Goal: Task Accomplishment & Management: Use online tool/utility

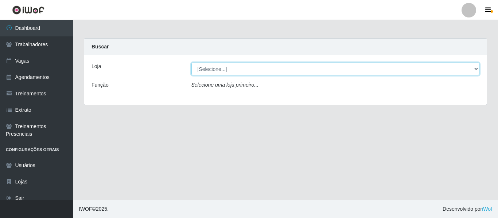
click at [284, 67] on select "[Selecione...] Mister Burg" at bounding box center [335, 69] width 288 height 13
select select "535"
click at [191, 63] on select "[Selecione...] Mister Burg" at bounding box center [335, 69] width 288 height 13
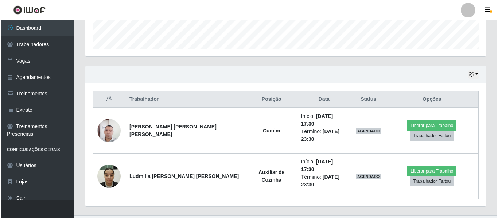
scroll to position [212, 0]
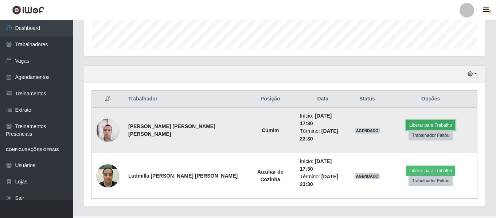
click at [414, 123] on button "Liberar para Trabalho" at bounding box center [430, 125] width 49 height 10
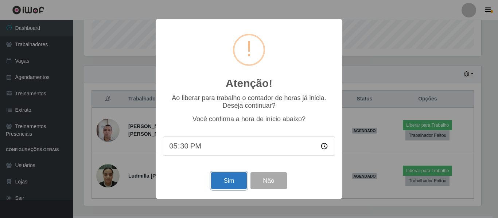
click at [227, 177] on button "Sim" at bounding box center [228, 180] width 35 height 17
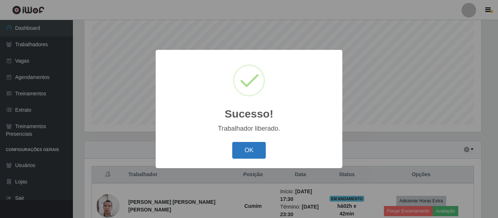
click at [261, 156] on button "OK" at bounding box center [249, 150] width 34 height 17
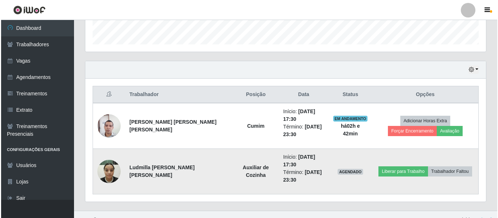
scroll to position [227, 0]
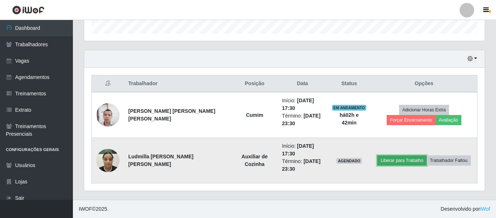
click at [398, 157] on button "Liberar para Trabalho" at bounding box center [401, 161] width 49 height 10
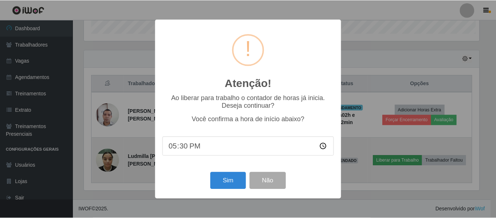
scroll to position [151, 397]
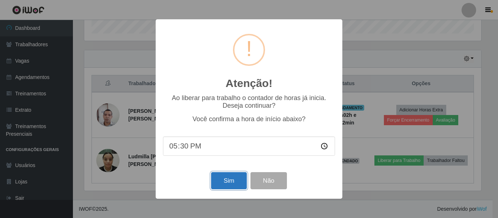
click at [234, 178] on button "Sim" at bounding box center [228, 180] width 35 height 17
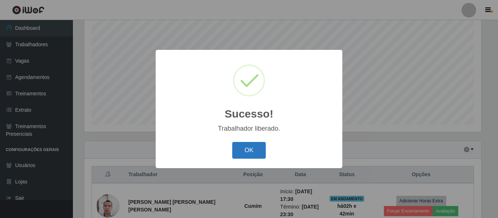
click at [245, 157] on button "OK" at bounding box center [249, 150] width 34 height 17
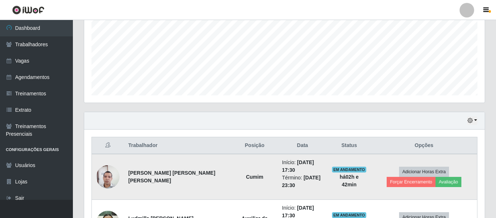
scroll to position [227, 0]
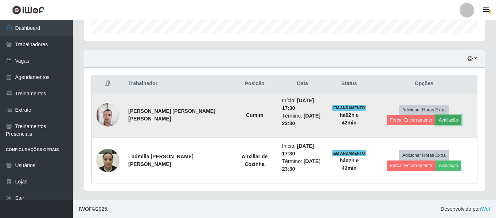
click at [436, 120] on button "Avaliação" at bounding box center [449, 120] width 26 height 10
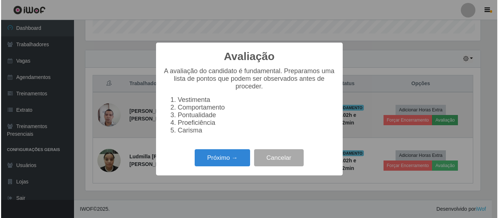
scroll to position [151, 397]
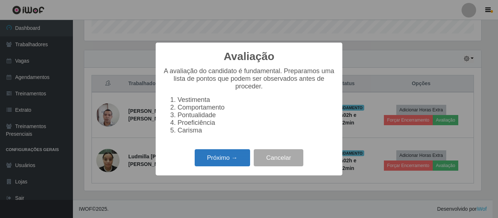
click at [229, 163] on button "Próximo →" at bounding box center [222, 157] width 55 height 17
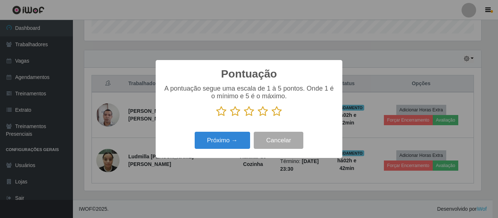
scroll to position [364347, 364102]
click at [276, 113] on icon at bounding box center [277, 111] width 10 height 11
click at [272, 117] on input "radio" at bounding box center [272, 117] width 0 height 0
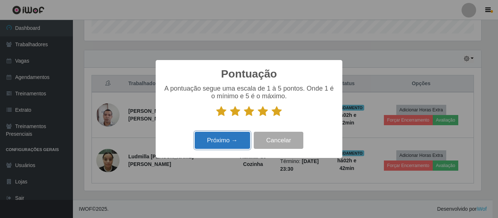
click at [223, 139] on button "Próximo →" at bounding box center [222, 140] width 55 height 17
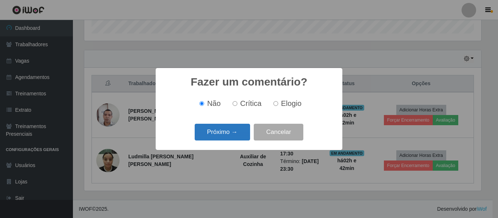
click at [233, 132] on button "Próximo →" at bounding box center [222, 132] width 55 height 17
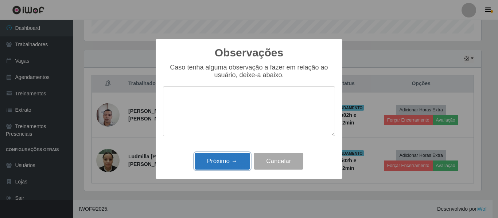
click at [238, 164] on button "Próximo →" at bounding box center [222, 161] width 55 height 17
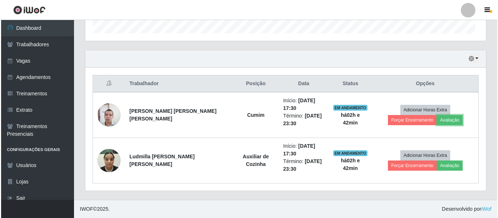
scroll to position [151, 401]
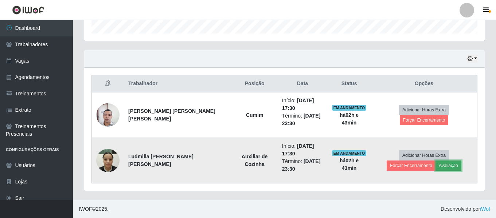
click at [436, 164] on button "Avaliação" at bounding box center [449, 166] width 26 height 10
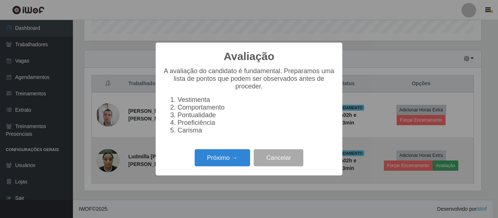
scroll to position [151, 397]
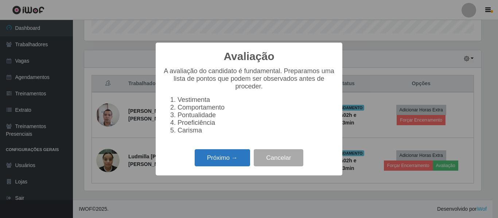
click at [243, 163] on button "Próximo →" at bounding box center [222, 157] width 55 height 17
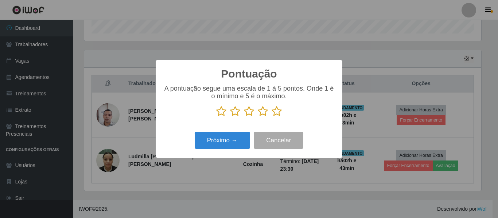
click at [272, 113] on icon at bounding box center [277, 111] width 10 height 11
click at [272, 117] on input "radio" at bounding box center [272, 117] width 0 height 0
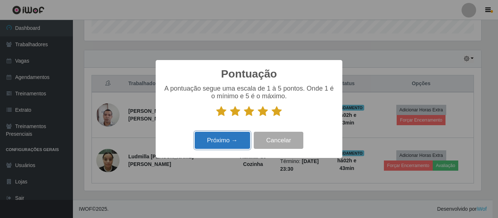
click at [224, 147] on button "Próximo →" at bounding box center [222, 140] width 55 height 17
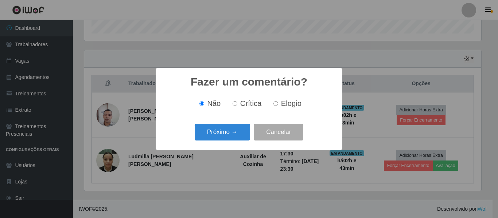
scroll to position [364347, 364102]
click at [227, 133] on button "Próximo →" at bounding box center [222, 132] width 55 height 17
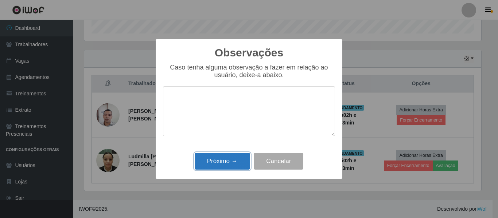
click at [223, 157] on button "Próximo →" at bounding box center [222, 161] width 55 height 17
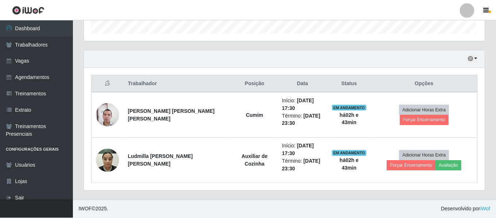
scroll to position [151, 401]
click at [473, 56] on button "button" at bounding box center [472, 59] width 10 height 8
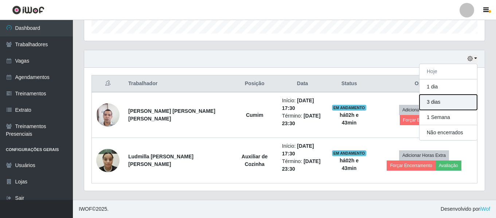
click at [443, 99] on button "3 dias" at bounding box center [449, 102] width 58 height 15
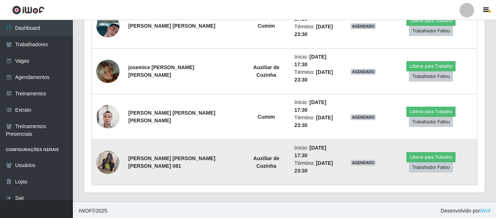
scroll to position [500, 0]
